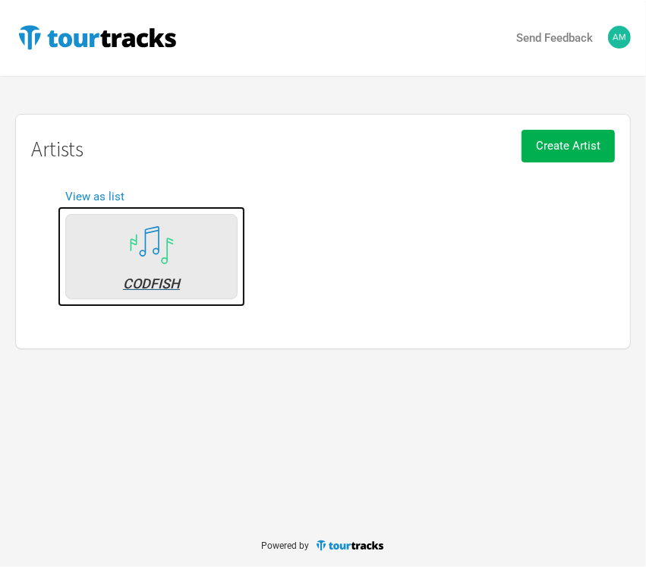
click at [191, 277] on div "CODFISH" at bounding box center [152, 284] width 156 height 14
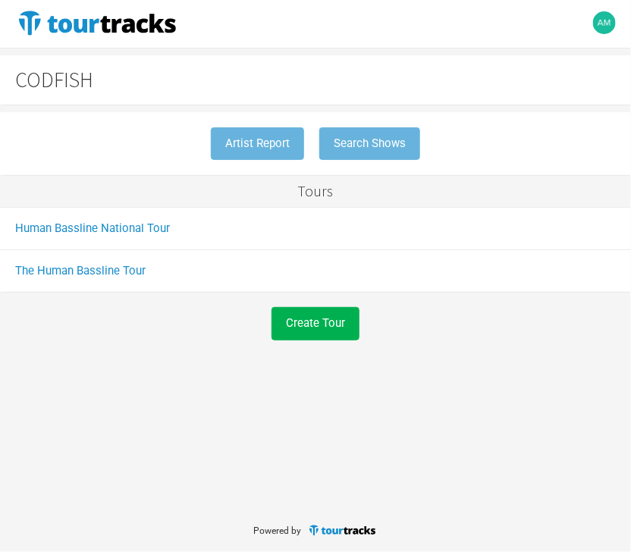
click at [0, 0] on link "The Human Bassline Tour" at bounding box center [0, 0] width 0 height 0
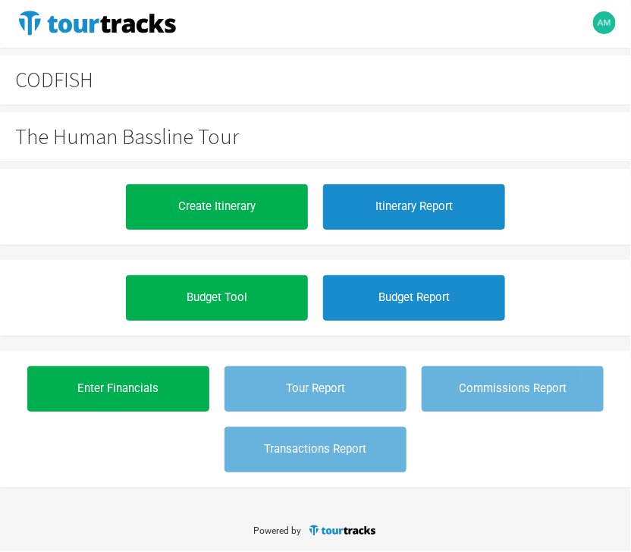
click at [0, 0] on button "Budget Tool" at bounding box center [0, 0] width 0 height 0
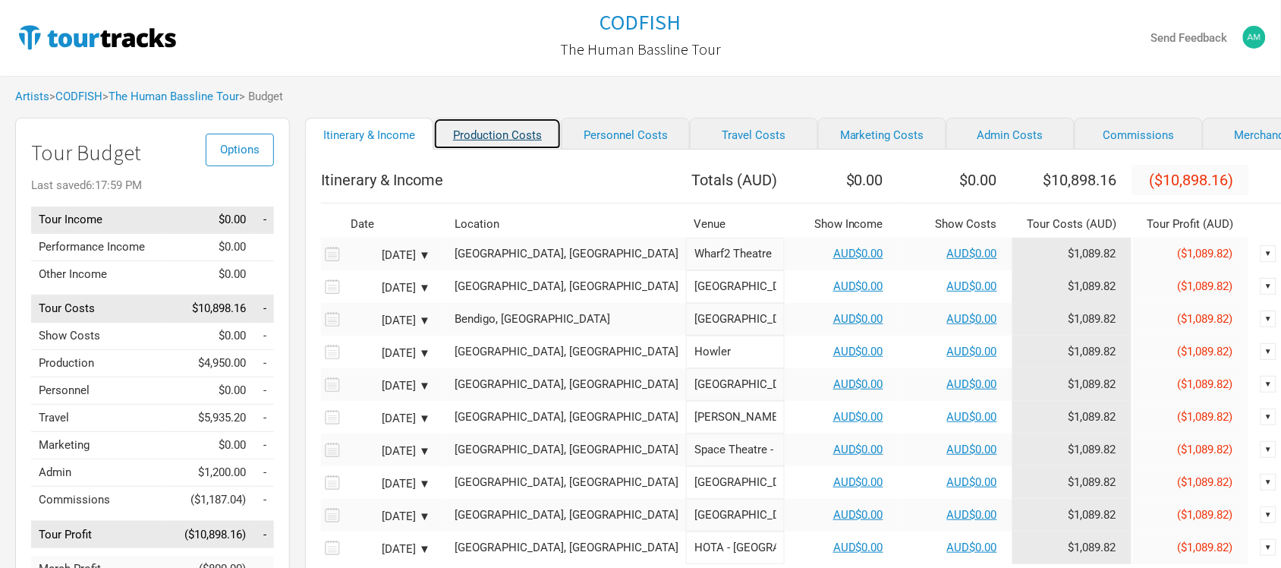
click at [467, 134] on link "Production Costs" at bounding box center [497, 134] width 128 height 32
select select "Shows"
select select "Show Days"
select select "Shows"
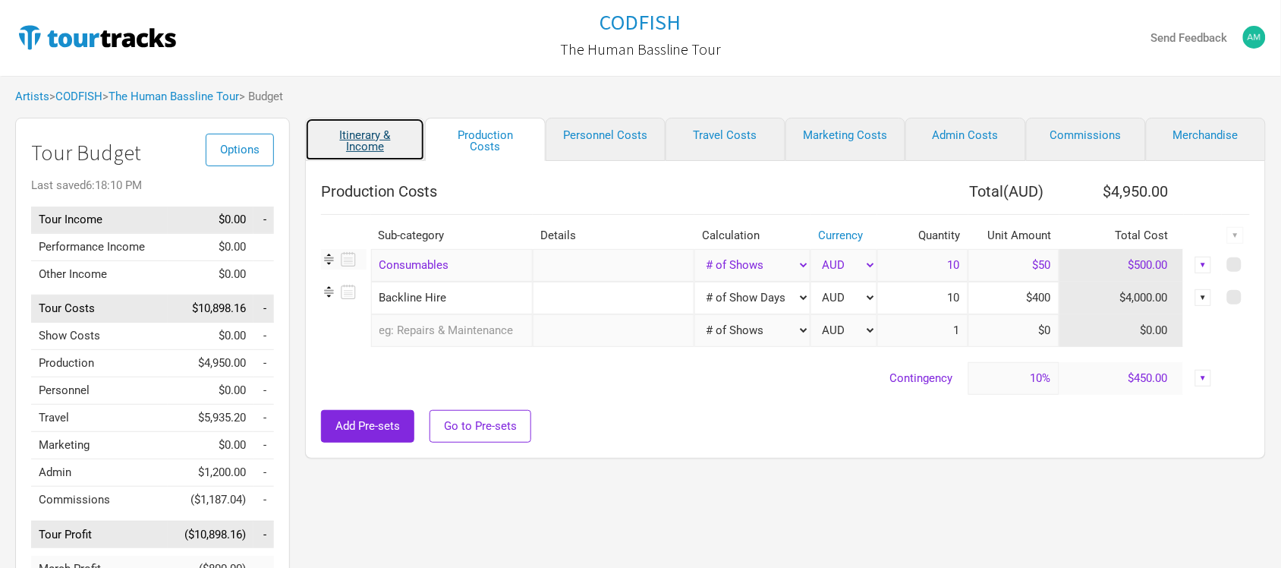
click at [385, 144] on link "Itinerary & Income" at bounding box center [365, 139] width 120 height 43
